Goal: Task Accomplishment & Management: Complete application form

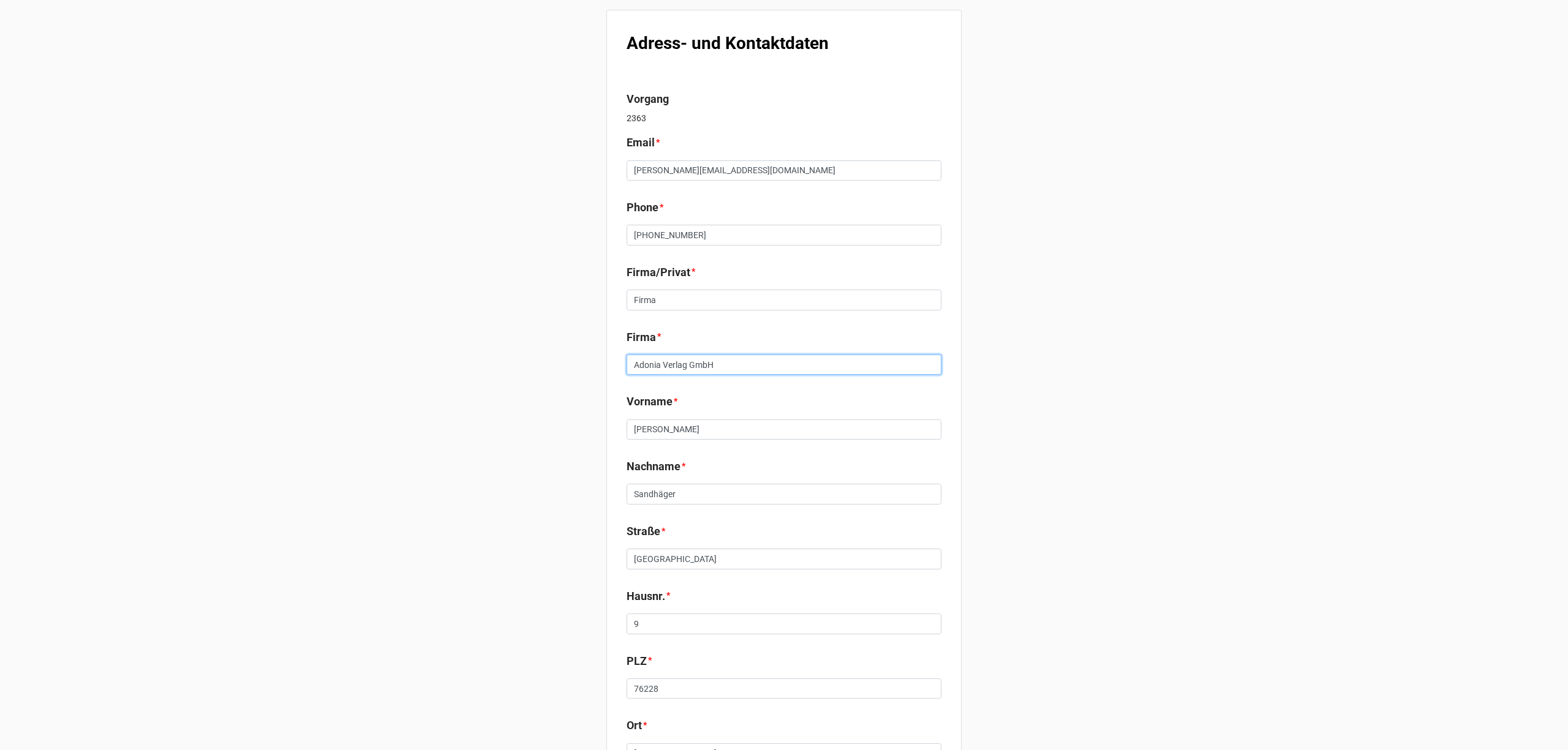
drag, startPoint x: 725, startPoint y: 357, endPoint x: 663, endPoint y: 363, distance: 62.3
click at [663, 363] on input "Adonia Verlag GmbH" at bounding box center [784, 364] width 315 height 20
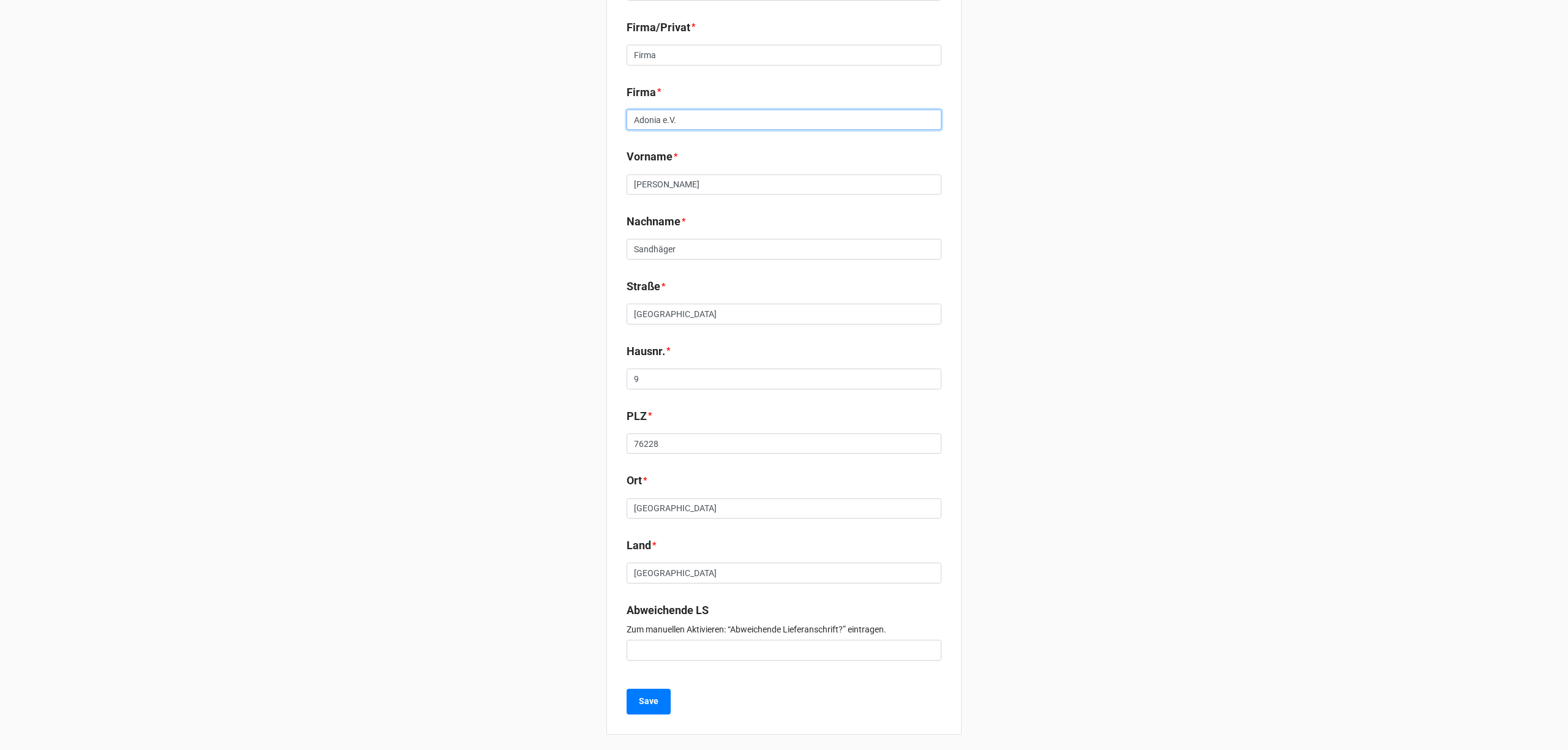
scroll to position [249, 0]
type input "Adonia e.V."
click at [652, 698] on b "Save" at bounding box center [648, 698] width 20 height 13
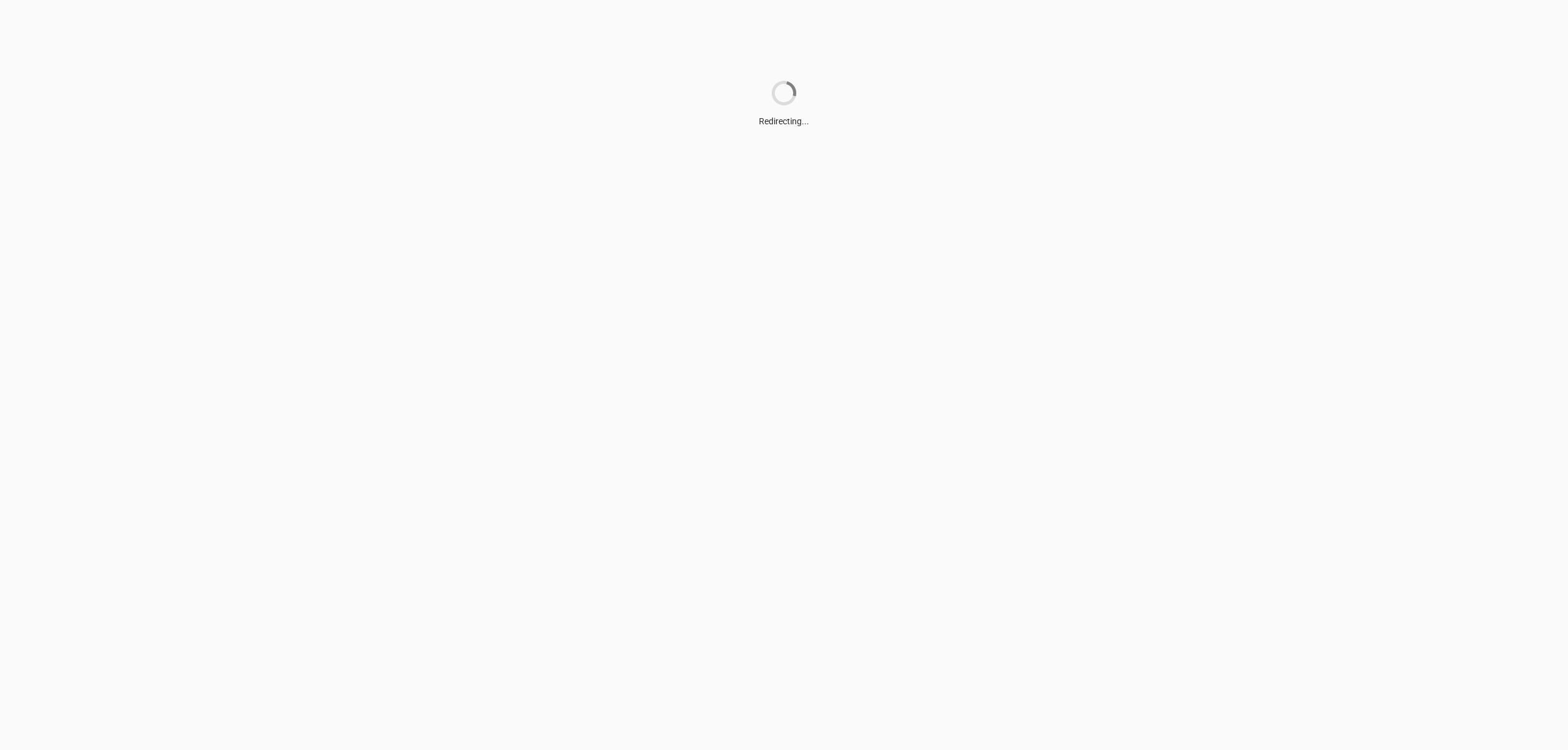
scroll to position [0, 0]
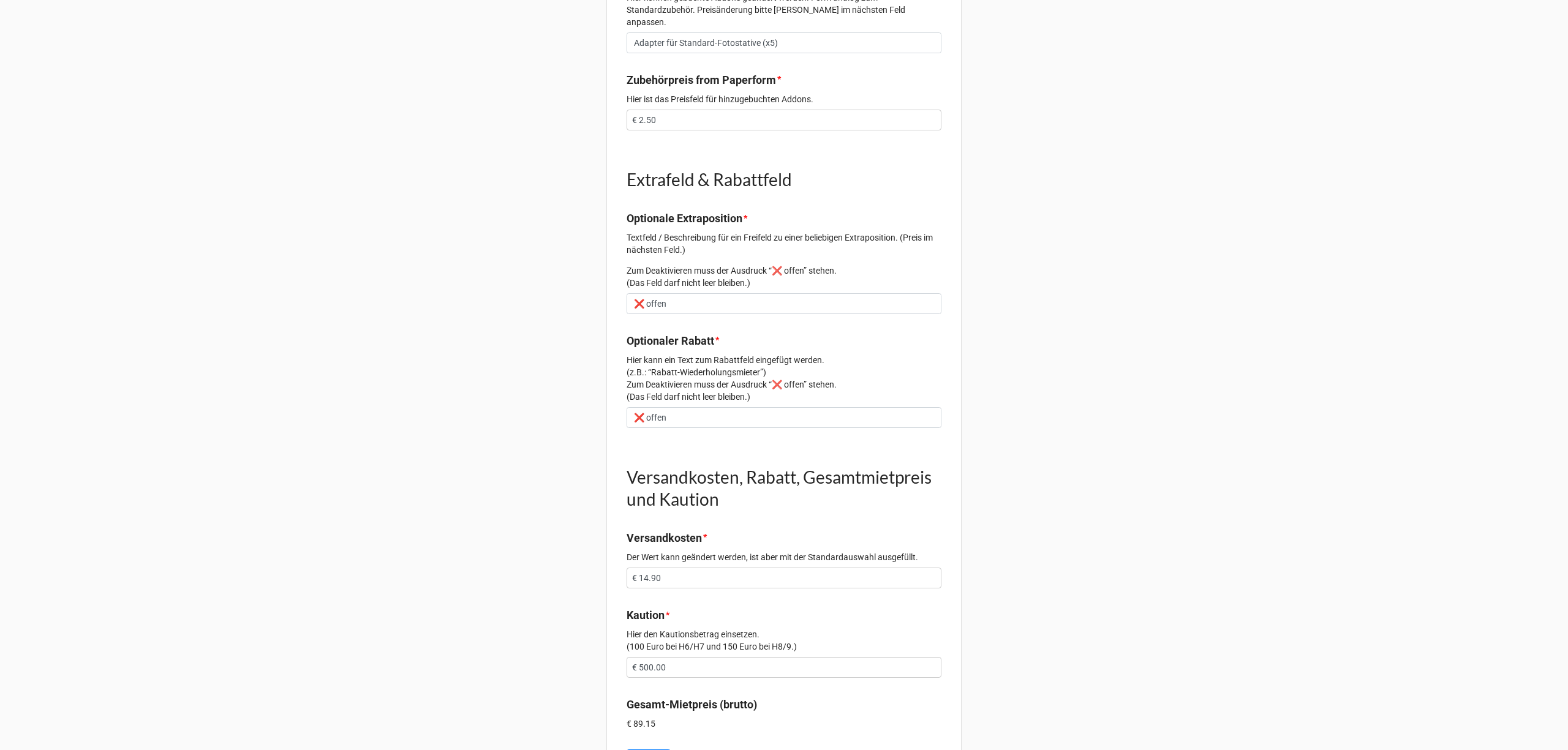
scroll to position [882, 0]
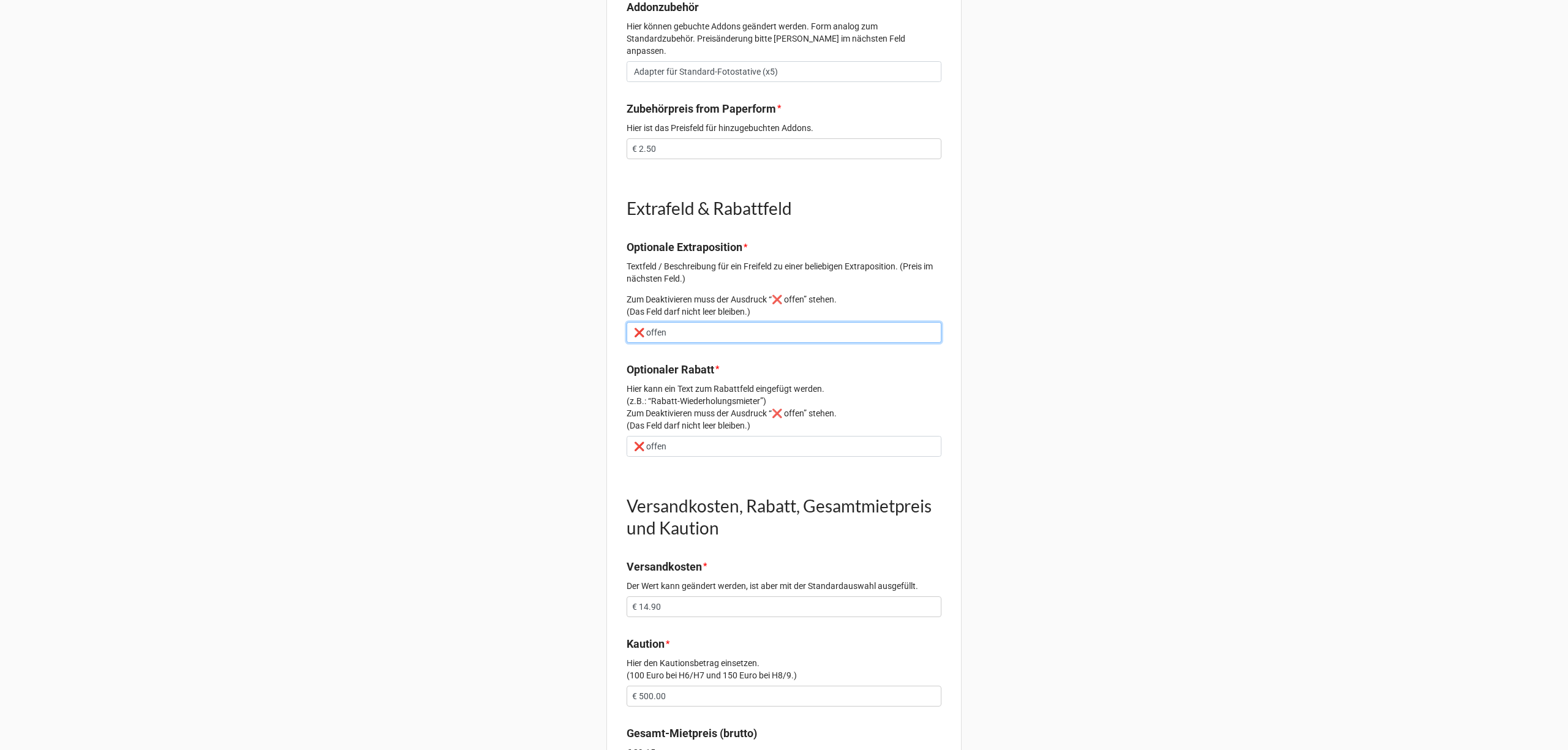
drag, startPoint x: 684, startPoint y: 314, endPoint x: 537, endPoint y: 321, distance: 147.2
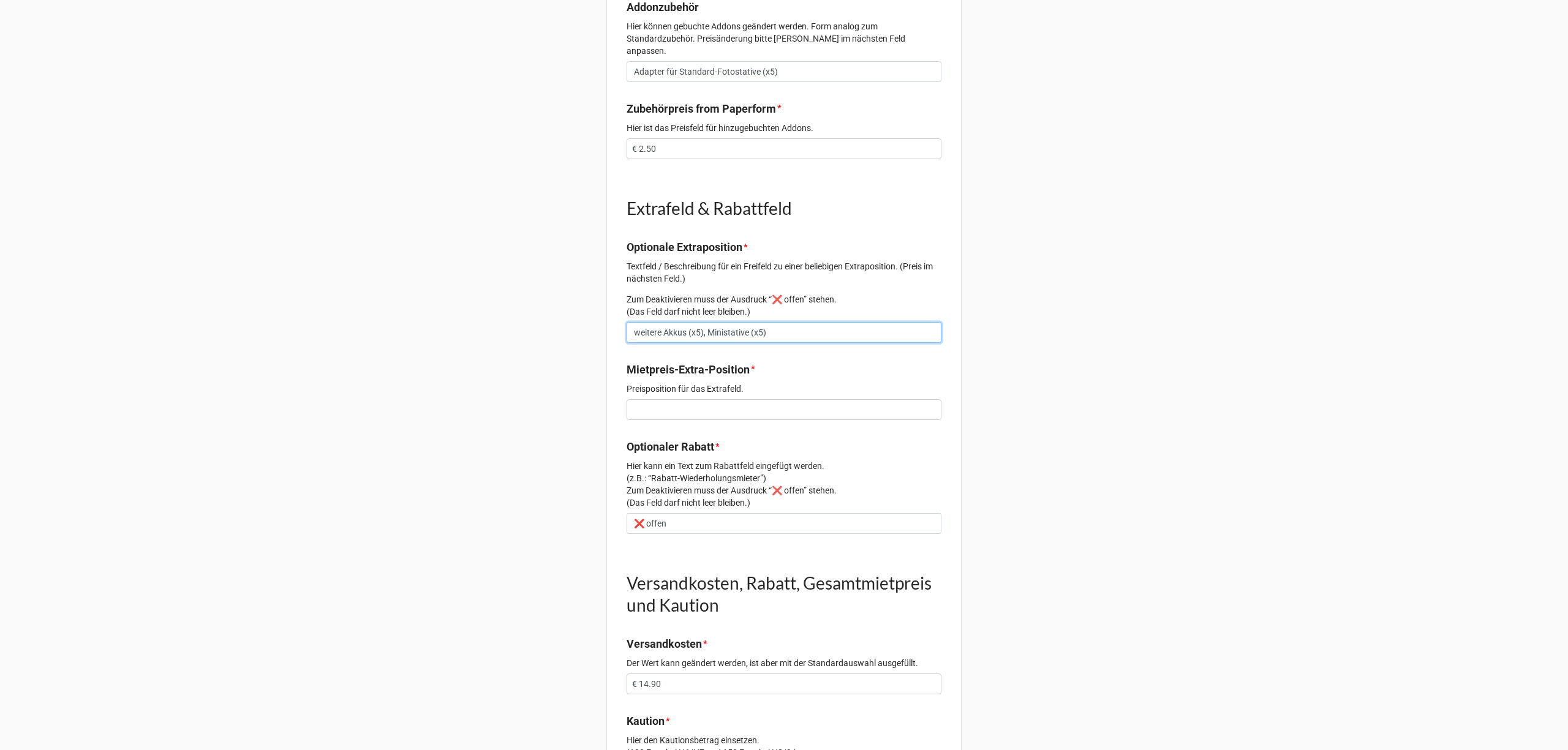
type input "weitere Akkus (x5), Ministative (x5)"
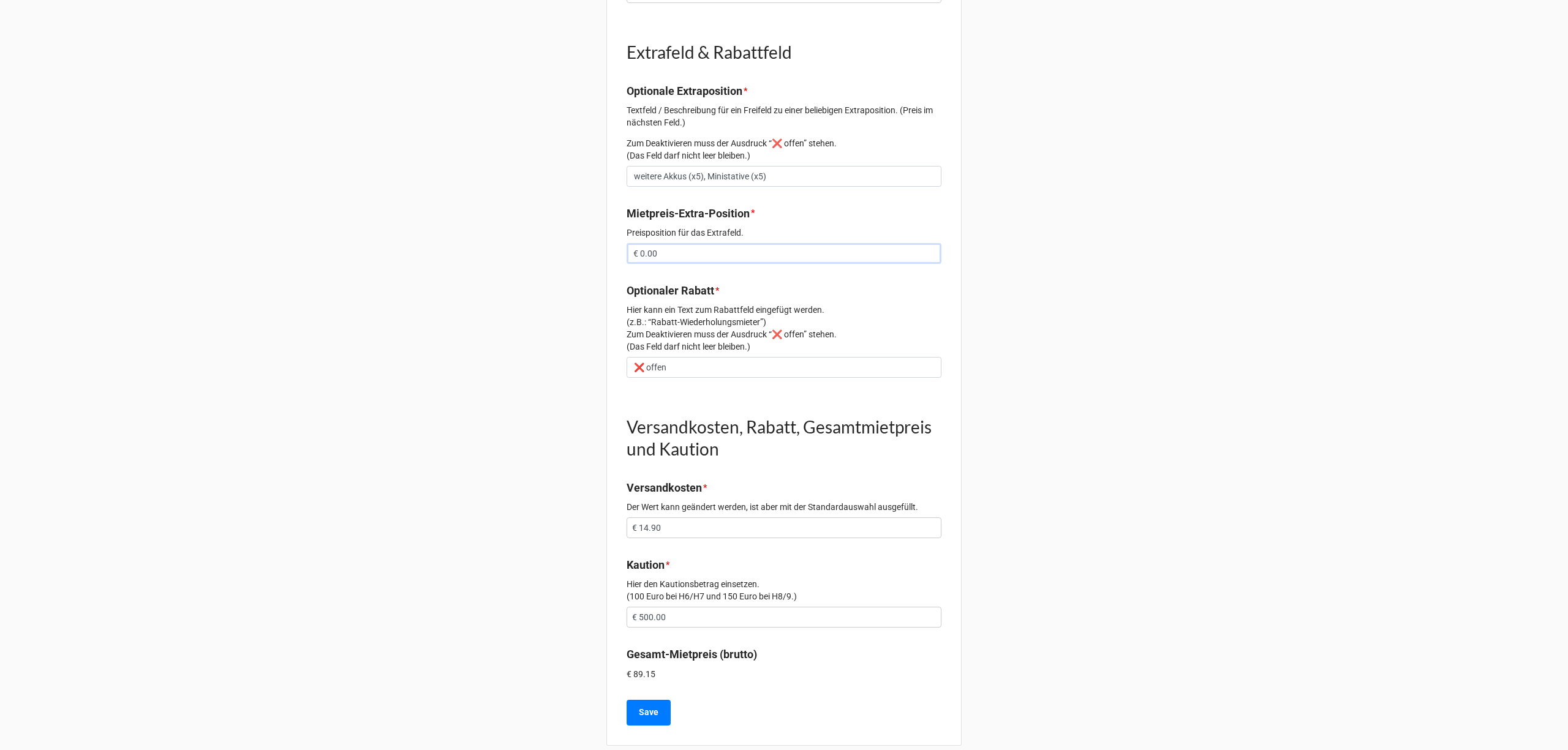
scroll to position [1042, 0]
type input "€ 0.00"
click at [660, 697] on button "Save" at bounding box center [648, 710] width 44 height 25
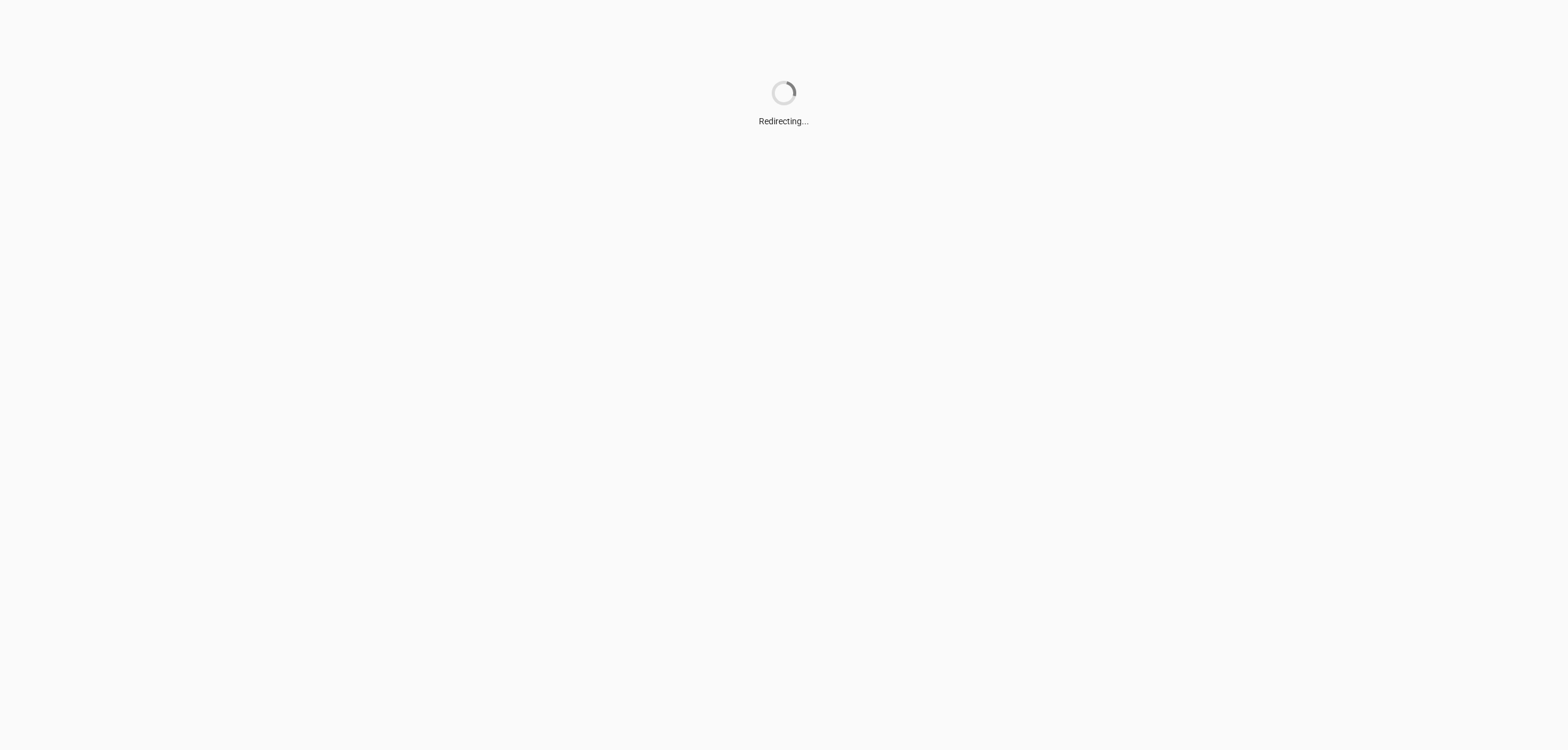
scroll to position [0, 0]
